Goal: Navigation & Orientation: Find specific page/section

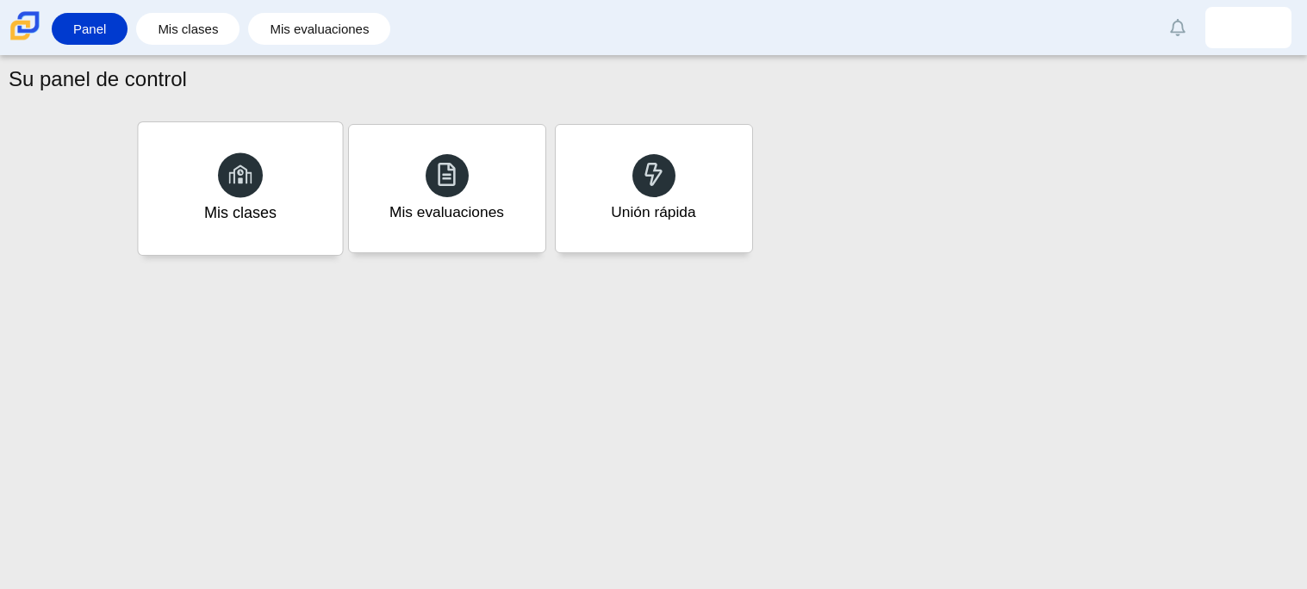
click at [265, 213] on font "Mis clases" at bounding box center [239, 212] width 72 height 18
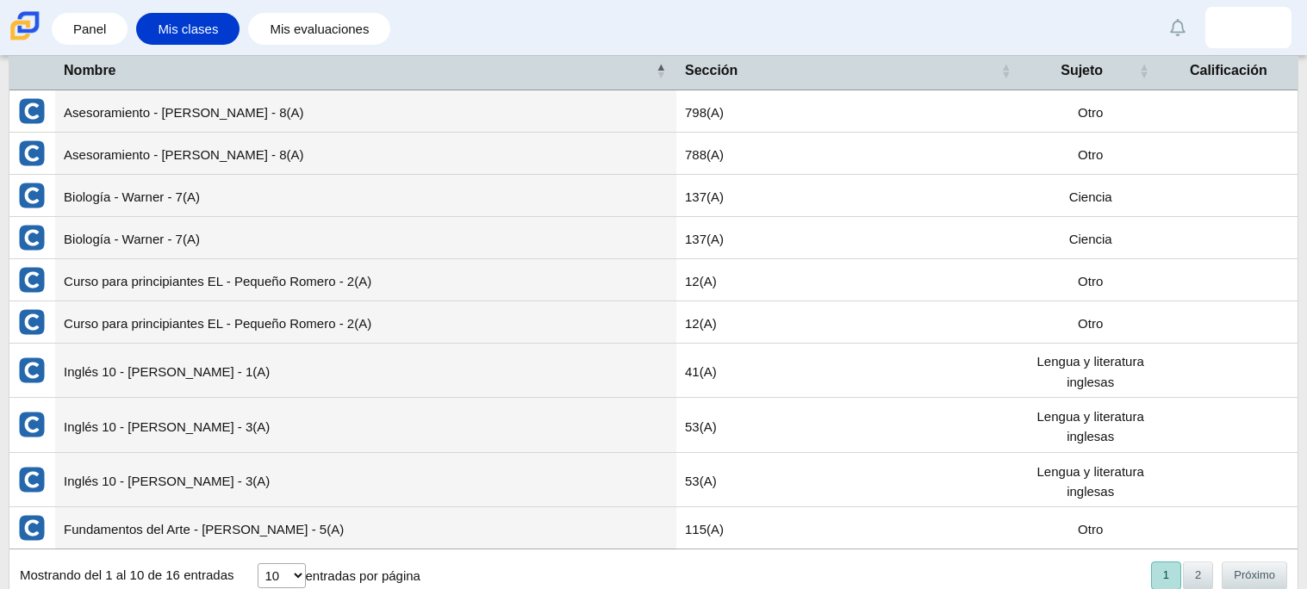
scroll to position [87, 0]
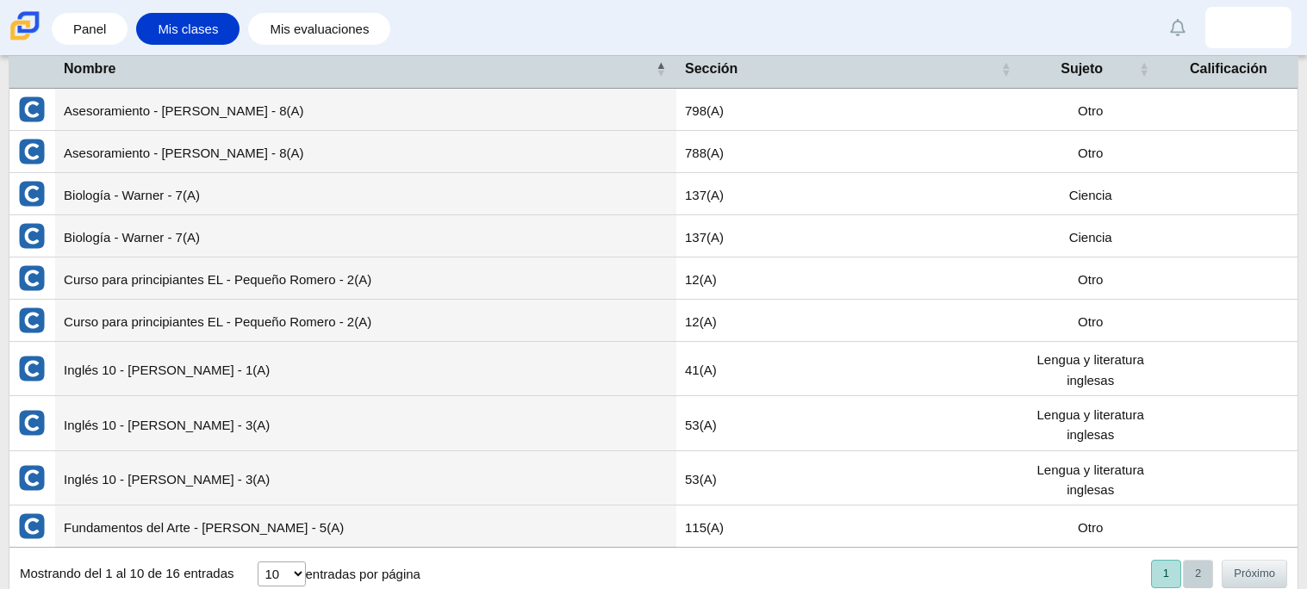
click at [1186, 563] on button "2" at bounding box center [1198, 574] width 30 height 28
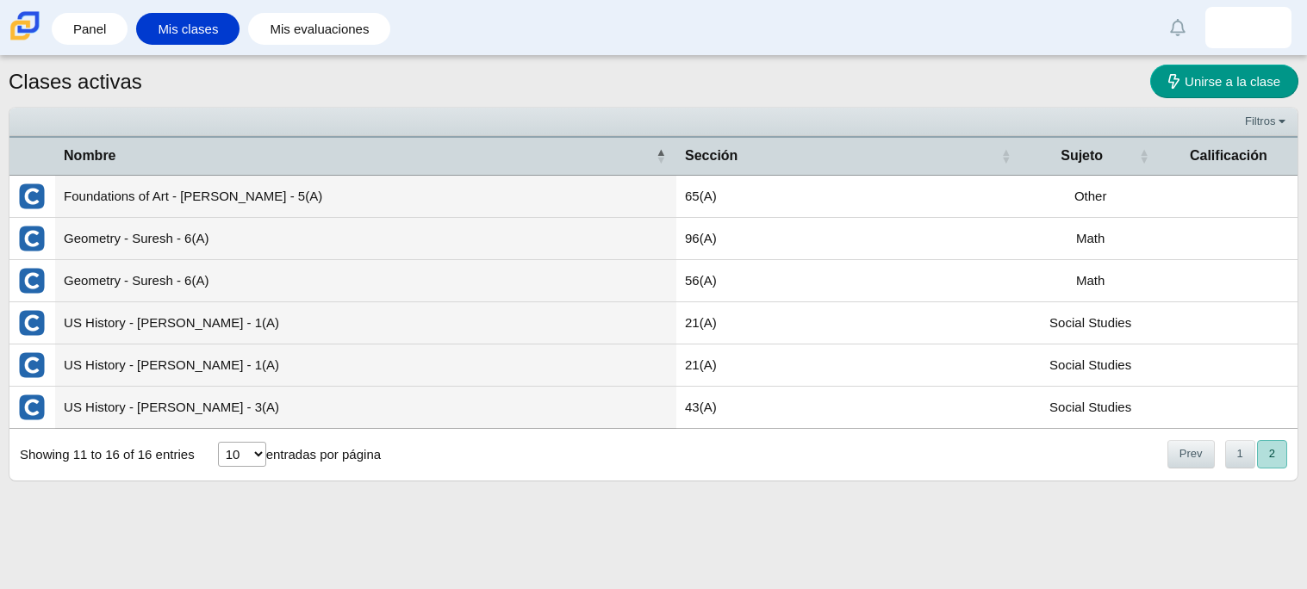
scroll to position [0, 0]
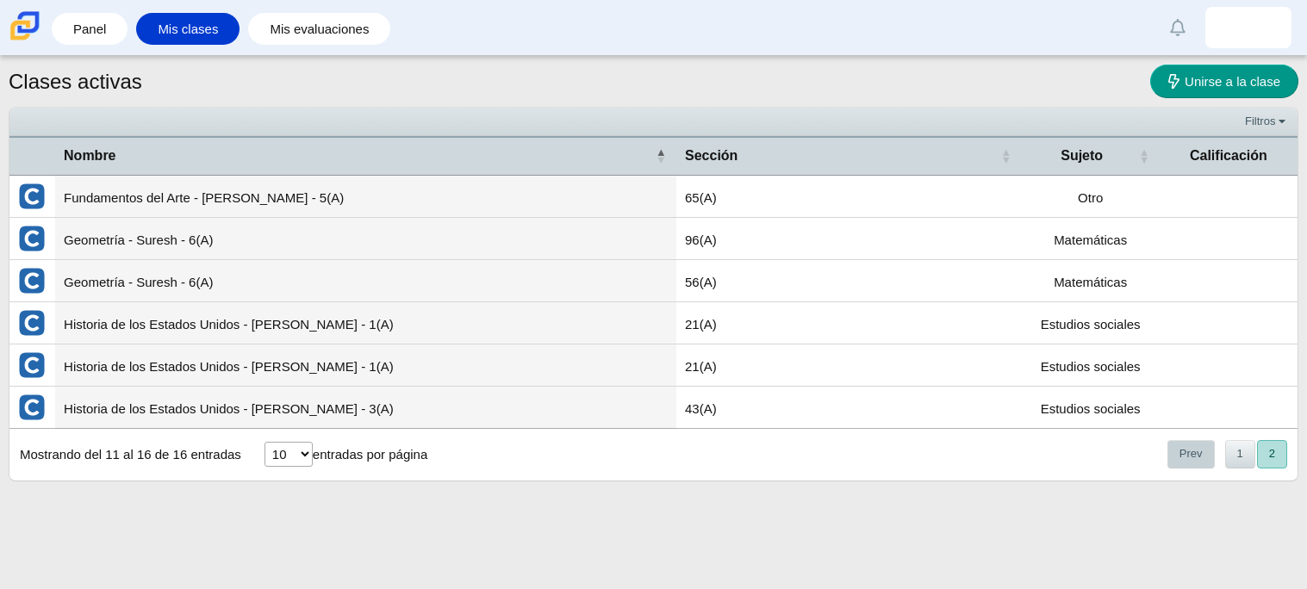
click at [1196, 450] on button "Prev" at bounding box center [1190, 454] width 47 height 28
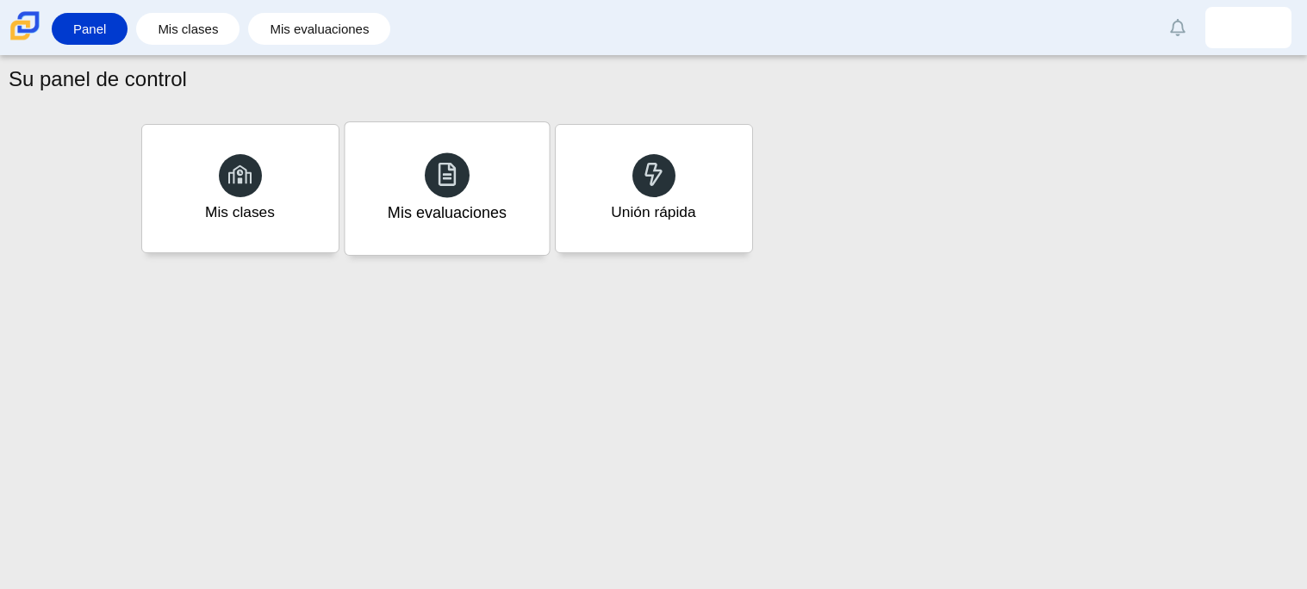
click at [508, 224] on div "Mis evaluaciones" at bounding box center [447, 188] width 204 height 133
